Goal: Obtain resource: Download file/media

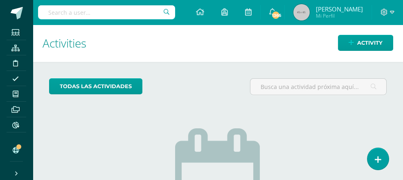
click at [114, 47] on h1 "Activities" at bounding box center [218, 43] width 351 height 37
click at [50, 4] on div at bounding box center [106, 12] width 137 height 25
click at [49, 9] on input "text" at bounding box center [106, 12] width 137 height 14
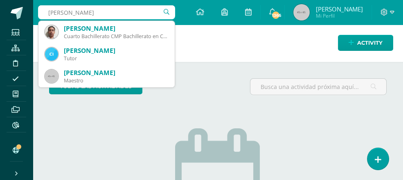
type input "ANDRE SEBASTIAN BONILLS"
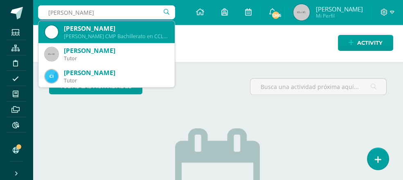
click at [99, 27] on div "André Sebastián Bonilla Pineda" at bounding box center [116, 28] width 104 height 9
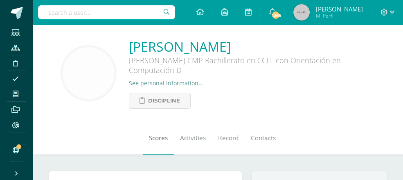
click at [152, 140] on span "Scores" at bounding box center [158, 137] width 19 height 9
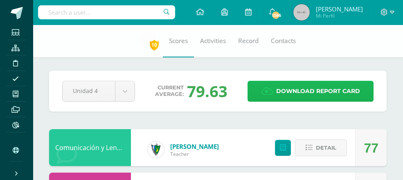
click at [311, 90] on span "Download report card" at bounding box center [318, 91] width 84 height 20
